Goal: Task Accomplishment & Management: Manage account settings

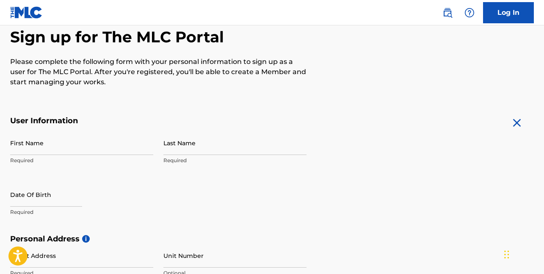
scroll to position [85, 0]
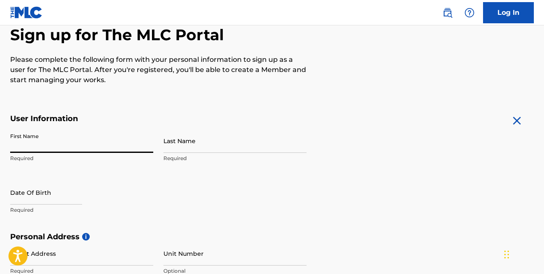
click at [66, 151] on input "First Name" at bounding box center [81, 141] width 143 height 24
type input "[PERSON_NAME]"
type input "[STREET_ADDRESS]"
type input "2R"
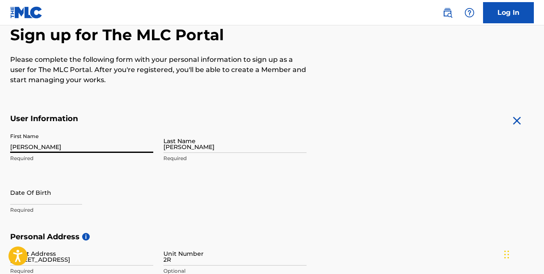
type input "[GEOGRAPHIC_DATA]"
type input "PA"
type input "18102"
type input "484"
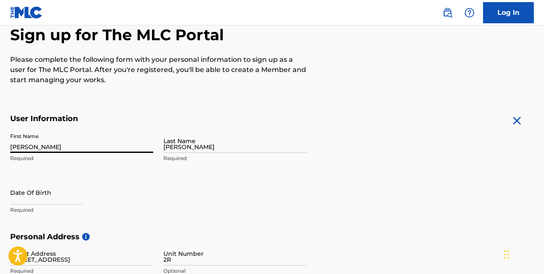
type input "4259129"
type input "[EMAIL_ADDRESS][DOMAIN_NAME]"
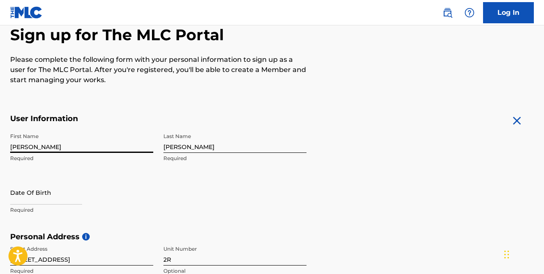
scroll to position [134, 0]
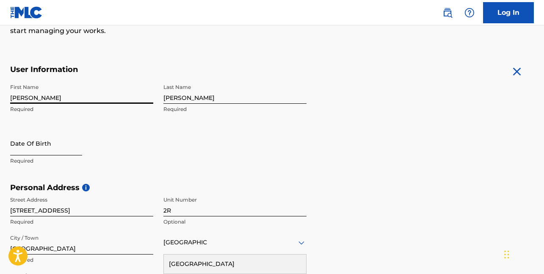
select select "8"
select select "2025"
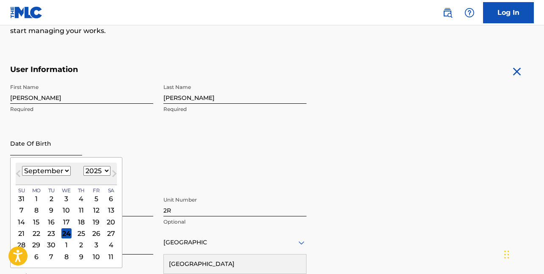
click at [55, 152] on input "text" at bounding box center [46, 143] width 72 height 24
type input "[DATE]"
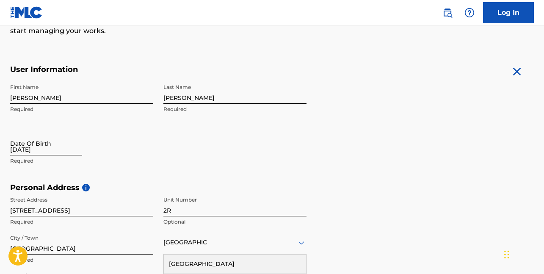
select select "8"
select select "2025"
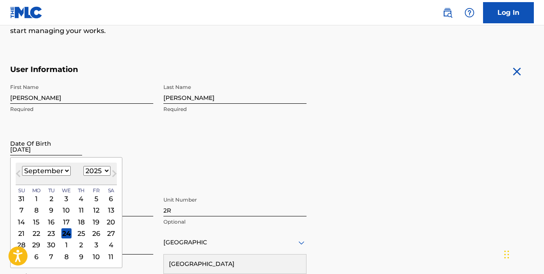
click at [66, 149] on input "[DATE]" at bounding box center [46, 143] width 72 height 24
type input "[DATE]"
click at [41, 150] on input "[DATE]" at bounding box center [46, 143] width 72 height 24
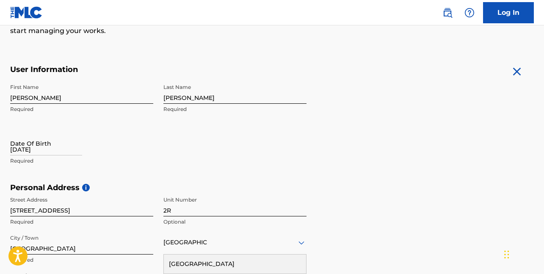
click at [199, 240] on input "[GEOGRAPHIC_DATA]" at bounding box center [185, 242] width 44 height 9
select select "8"
select select "2025"
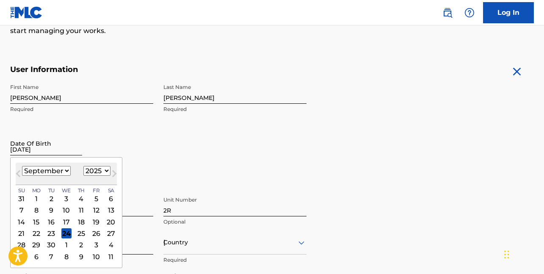
click at [52, 154] on input "[DATE]" at bounding box center [46, 143] width 72 height 24
type input "111281"
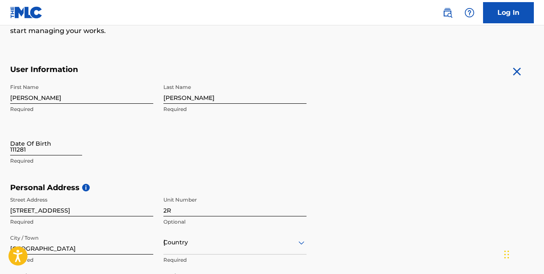
click at [51, 154] on input "111281" at bounding box center [46, 143] width 72 height 24
select select "8"
select select "2025"
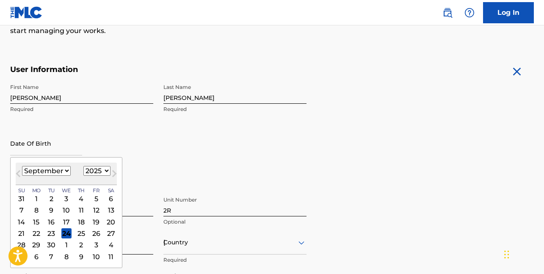
type input "[DATE]"
click at [64, 169] on select "January February March April May June July August September October November De…" at bounding box center [46, 171] width 49 height 10
select select "10"
click at [22, 166] on select "January February March April May June July August September October November De…" at bounding box center [46, 171] width 49 height 10
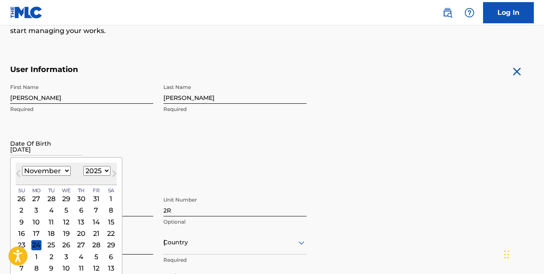
click at [104, 171] on select "1899 1900 1901 1902 1903 1904 1905 1906 1907 1908 1909 1910 1911 1912 1913 1914…" at bounding box center [96, 171] width 27 height 10
select select "1981"
click at [83, 166] on select "1899 1900 1901 1902 1903 1904 1905 1906 1907 1908 1909 1910 1911 1912 1913 1914…" at bounding box center [96, 171] width 27 height 10
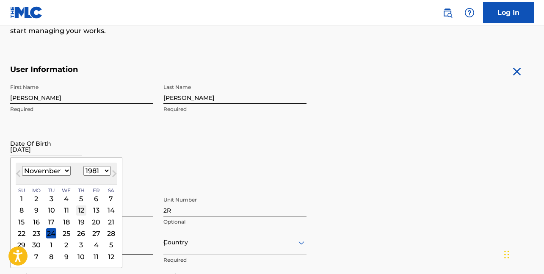
click at [77, 210] on div "12" at bounding box center [81, 210] width 10 height 10
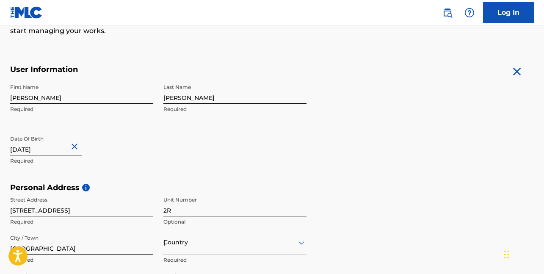
click at [132, 185] on h5 "Personal Address i" at bounding box center [272, 188] width 524 height 10
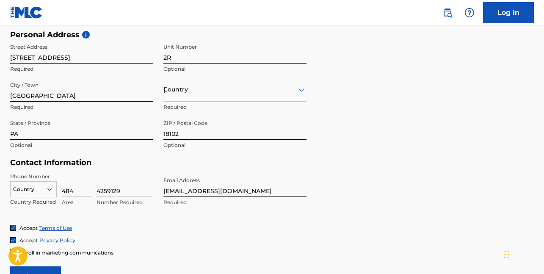
scroll to position [303, 0]
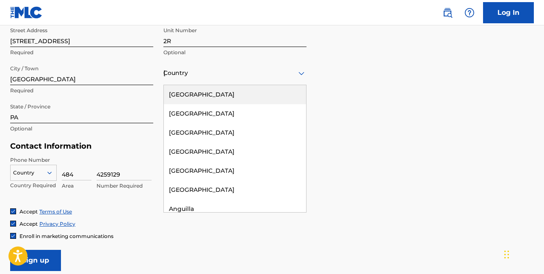
click at [298, 72] on icon at bounding box center [301, 73] width 10 height 10
click at [214, 94] on div "[GEOGRAPHIC_DATA]" at bounding box center [235, 94] width 142 height 19
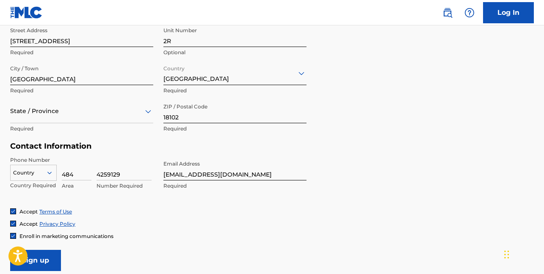
click at [147, 111] on icon at bounding box center [148, 111] width 6 height 3
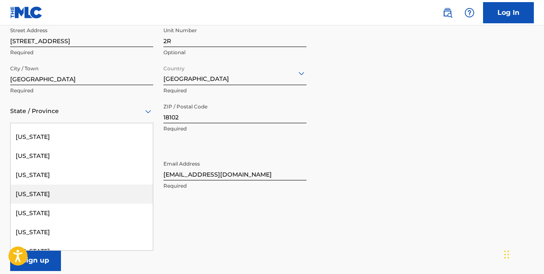
scroll to position [720, 0]
click at [55, 192] on div "[US_STATE]" at bounding box center [82, 194] width 142 height 19
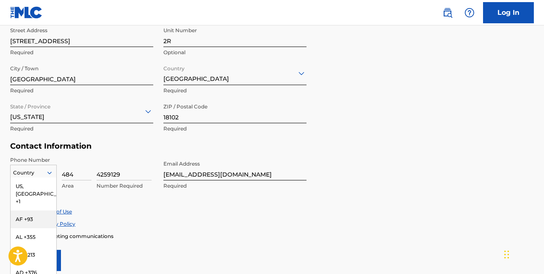
click at [47, 172] on div "216 results available. Use Up and Down to choose options, press Enter to select…" at bounding box center [33, 171] width 47 height 13
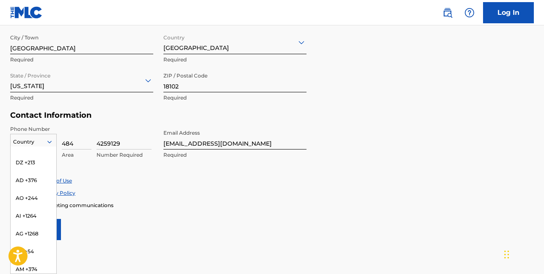
scroll to position [0, 0]
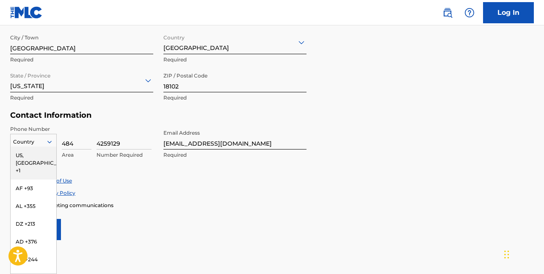
click at [39, 155] on div "US, [GEOGRAPHIC_DATA] +1" at bounding box center [34, 162] width 46 height 33
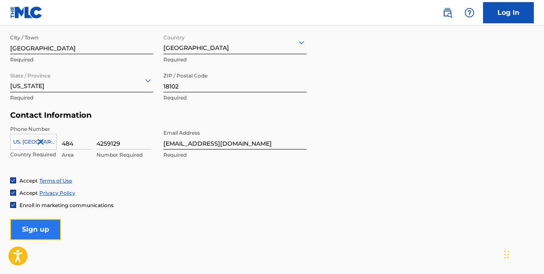
click at [48, 226] on input "Sign up" at bounding box center [35, 229] width 51 height 21
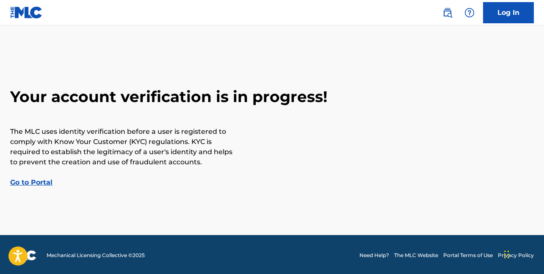
scroll to position [2, 0]
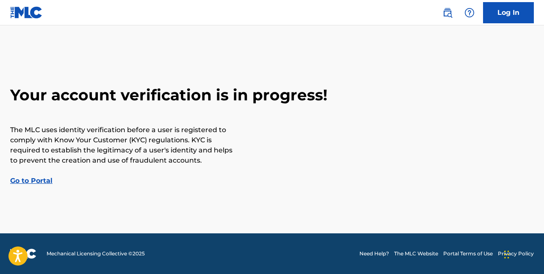
click at [34, 180] on link "Go to Portal" at bounding box center [31, 181] width 42 height 8
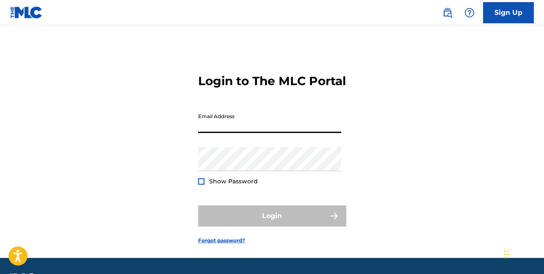
click at [236, 133] on input "Email Address" at bounding box center [269, 121] width 143 height 24
type input "[EMAIL_ADDRESS][DOMAIN_NAME]"
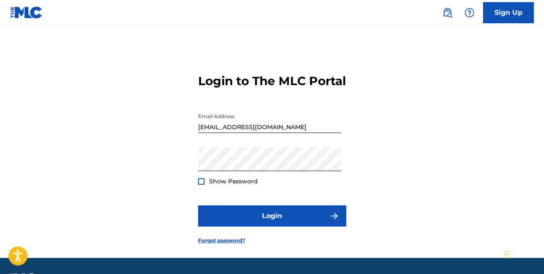
click at [198, 185] on div at bounding box center [201, 181] width 6 height 6
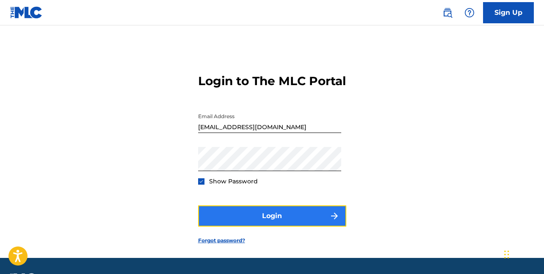
click at [290, 226] on button "Login" at bounding box center [272, 215] width 148 height 21
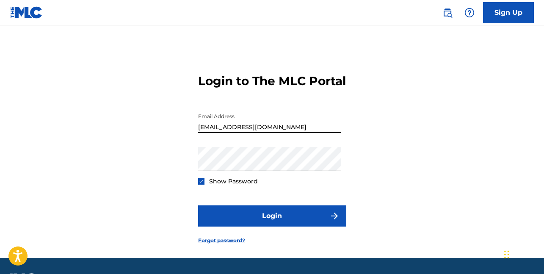
click at [298, 133] on input "[EMAIL_ADDRESS][DOMAIN_NAME]" at bounding box center [269, 121] width 143 height 24
click at [201, 204] on form "Login to The MLC Portal Email Address [EMAIL_ADDRESS][DOMAIN_NAME] Password Sho…" at bounding box center [272, 152] width 148 height 211
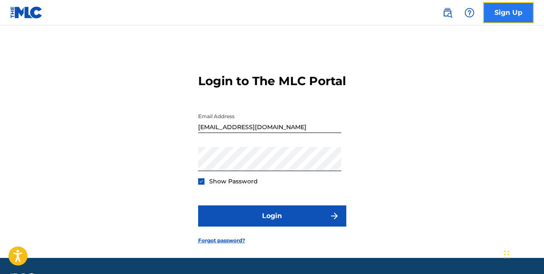
click at [495, 12] on link "Sign Up" at bounding box center [508, 12] width 51 height 21
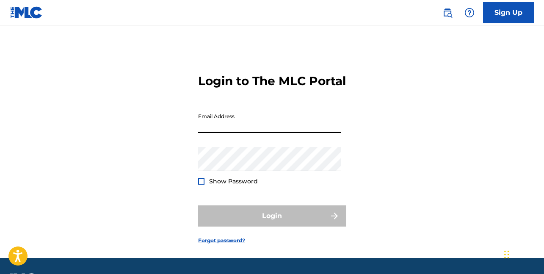
click at [250, 133] on input "Email Address" at bounding box center [269, 121] width 143 height 24
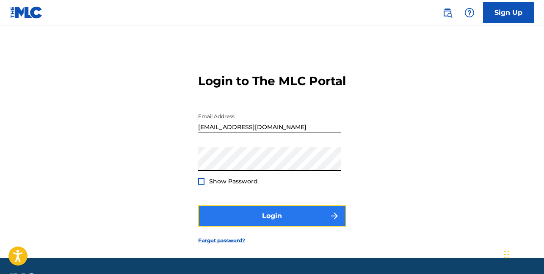
click at [277, 226] on button "Login" at bounding box center [272, 215] width 148 height 21
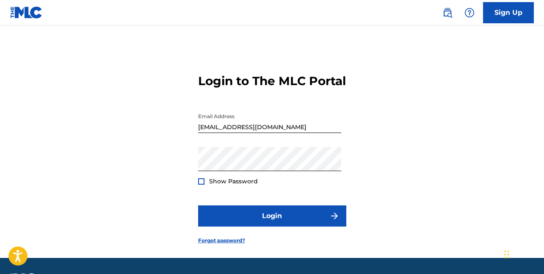
click at [296, 133] on input "[EMAIL_ADDRESS][DOMAIN_NAME]" at bounding box center [269, 121] width 143 height 24
click at [198, 205] on button "Login" at bounding box center [272, 215] width 148 height 21
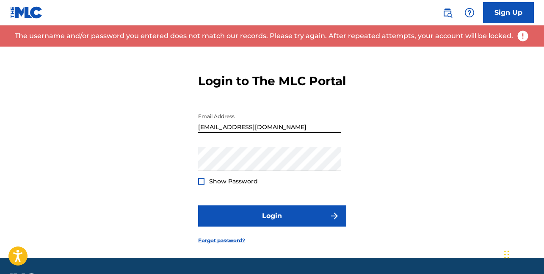
click at [243, 133] on input "[EMAIL_ADDRESS][DOMAIN_NAME]" at bounding box center [269, 121] width 143 height 24
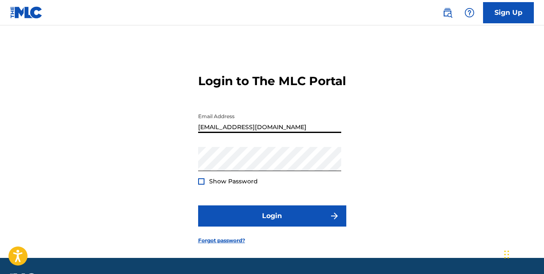
type input "[EMAIL_ADDRESS][DOMAIN_NAME]"
click at [202, 185] on div at bounding box center [201, 181] width 6 height 6
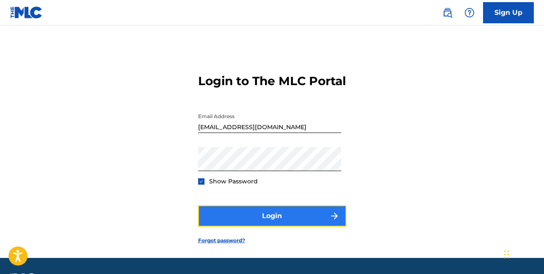
click at [280, 226] on button "Login" at bounding box center [272, 215] width 148 height 21
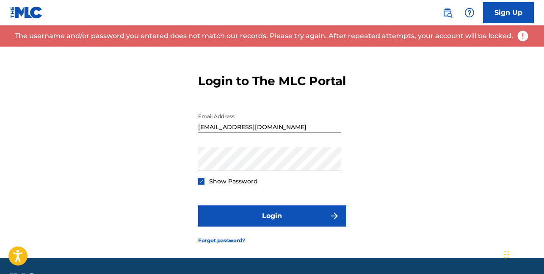
click at [520, 33] on img at bounding box center [522, 36] width 13 height 13
click at [231, 244] on link "Forgot password?" at bounding box center [221, 241] width 47 height 8
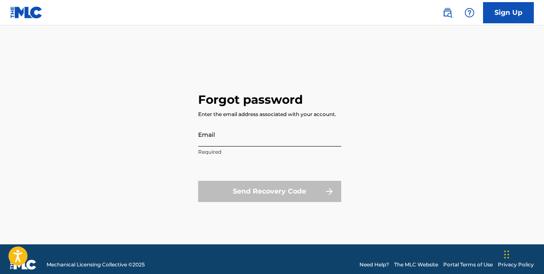
click at [237, 135] on input "Email" at bounding box center [269, 134] width 143 height 24
type input "[EMAIL_ADDRESS][DOMAIN_NAME]"
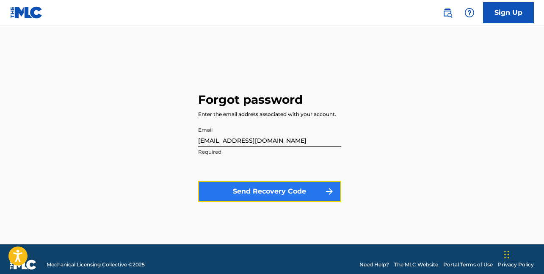
click at [282, 191] on button "Send Recovery Code" at bounding box center [269, 191] width 143 height 21
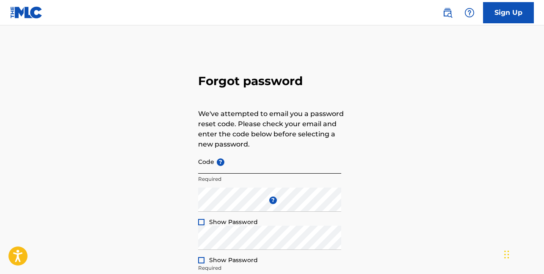
click at [240, 165] on input "Code ?" at bounding box center [269, 161] width 143 height 24
paste input "FP_2f6b8184f462ec8c325449c801d6"
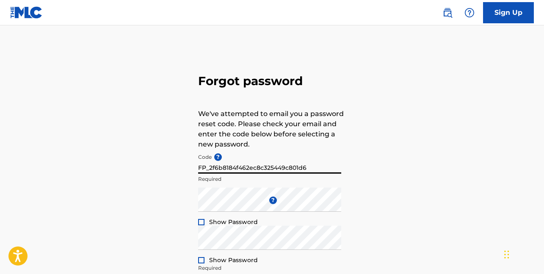
type input "FP_2f6b8184f462ec8c325449c801d6"
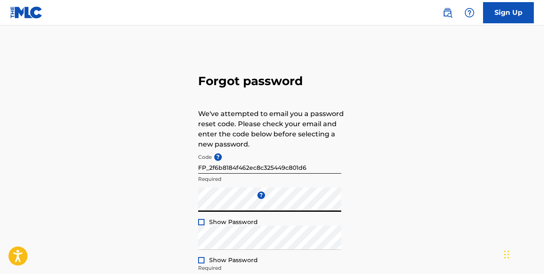
click at [201, 222] on div at bounding box center [201, 222] width 6 height 6
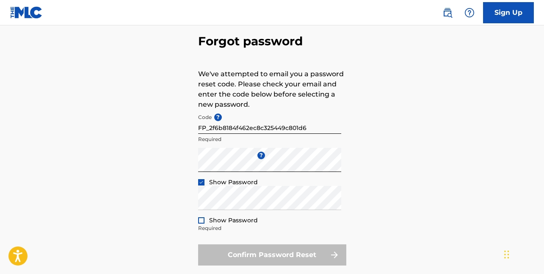
scroll to position [85, 0]
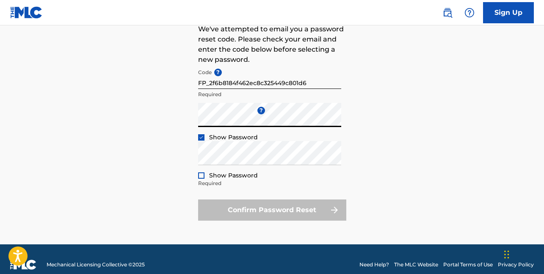
click at [178, 121] on div "Forgot password We've attempted to email you a password reset code. Please chec…" at bounding box center [272, 103] width 544 height 282
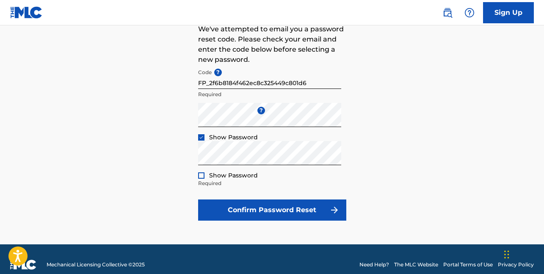
click at [199, 176] on div at bounding box center [201, 175] width 6 height 6
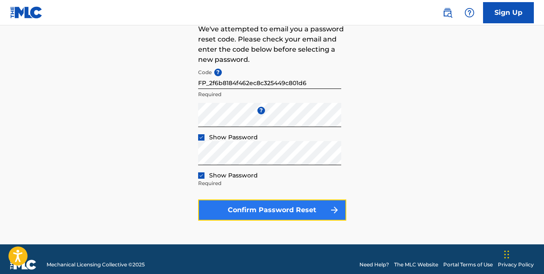
click at [277, 208] on button "Confirm Password Reset" at bounding box center [272, 209] width 148 height 21
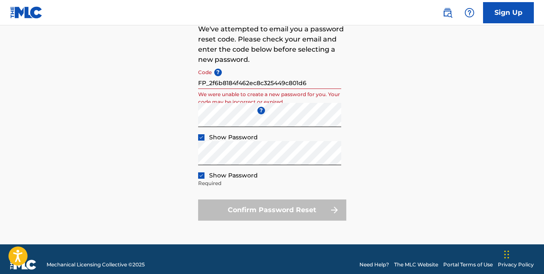
click at [278, 213] on div "Confirm Password Reset" at bounding box center [272, 209] width 148 height 21
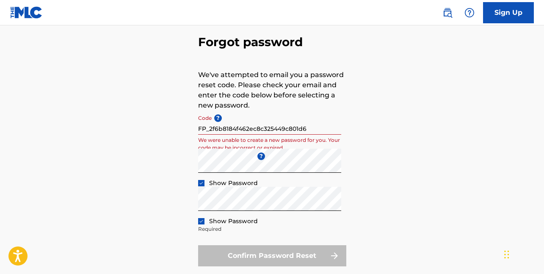
scroll to position [0, 0]
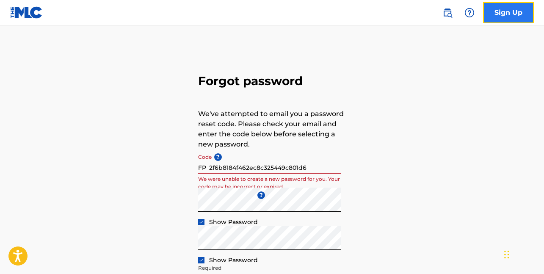
click at [510, 9] on link "Sign Up" at bounding box center [508, 12] width 51 height 21
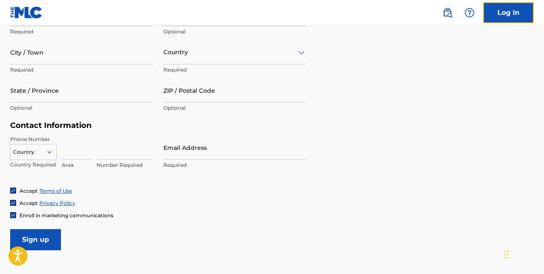
scroll to position [388, 0]
